Goal: Check status: Check status

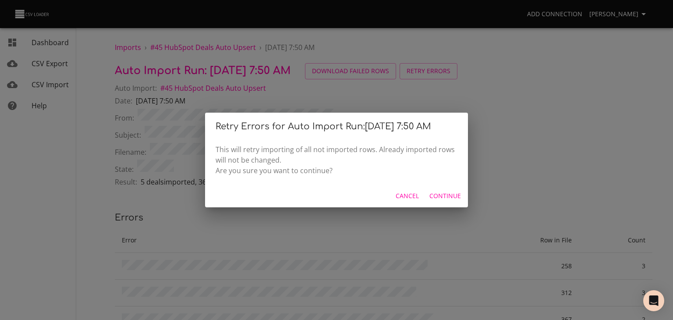
click at [436, 202] on span "Continue" at bounding box center [446, 196] width 32 height 11
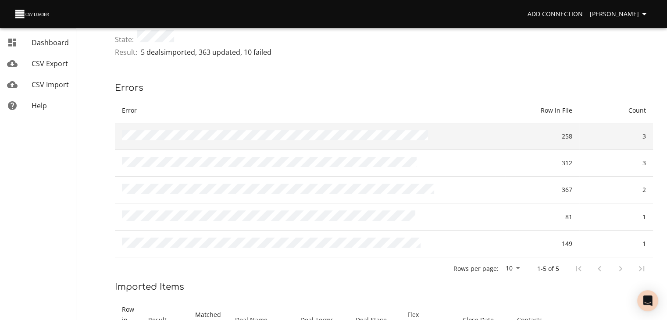
scroll to position [132, 0]
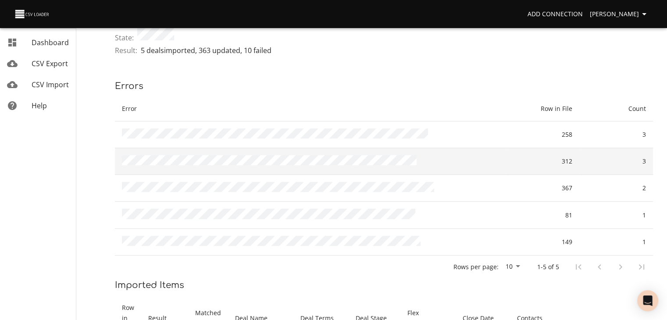
click at [308, 169] on td at bounding box center [310, 161] width 391 height 27
